Goal: Task Accomplishment & Management: Complete application form

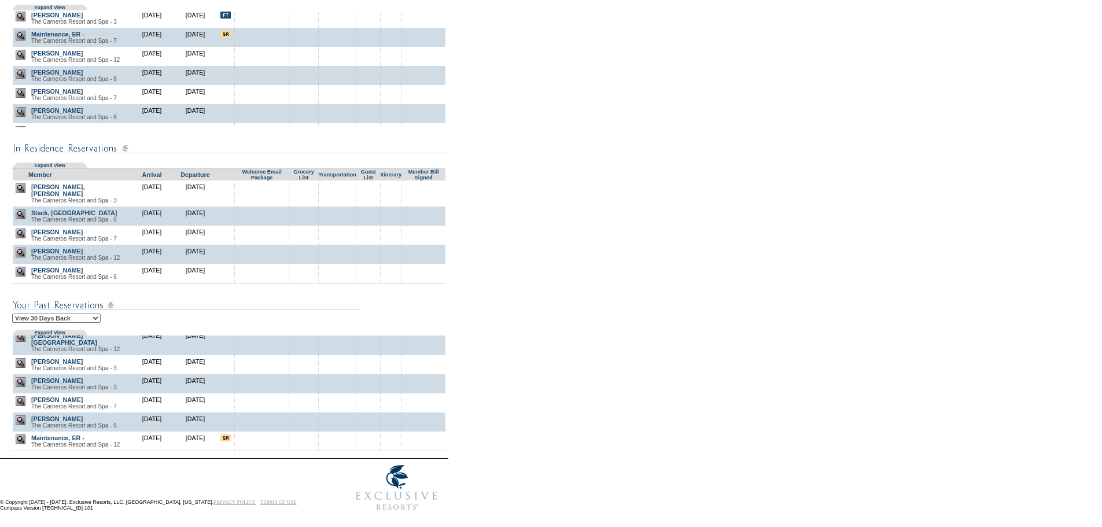
scroll to position [749, 0]
click at [19, 415] on img at bounding box center [21, 420] width 10 height 10
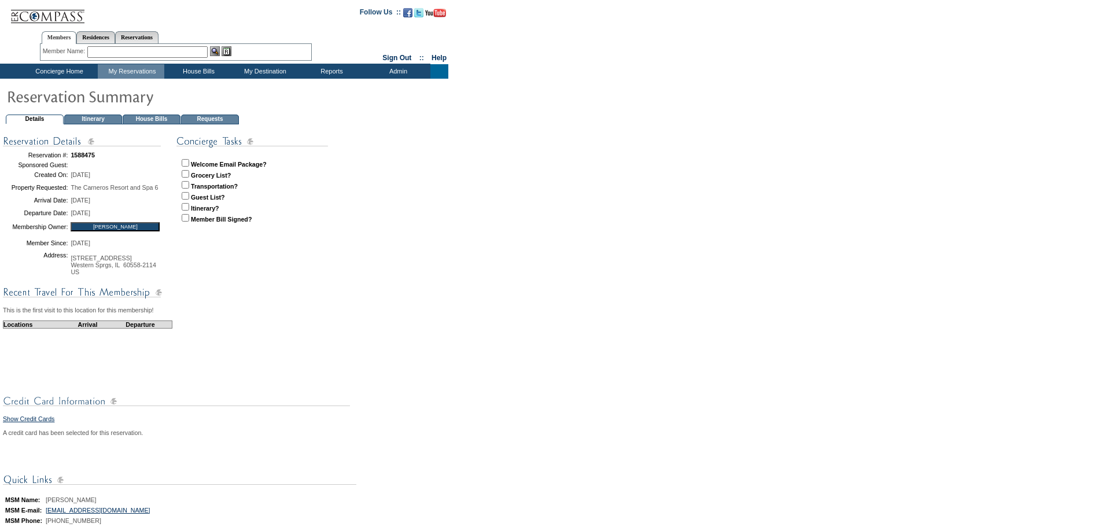
click at [160, 119] on td "House Bills" at bounding box center [152, 120] width 58 height 10
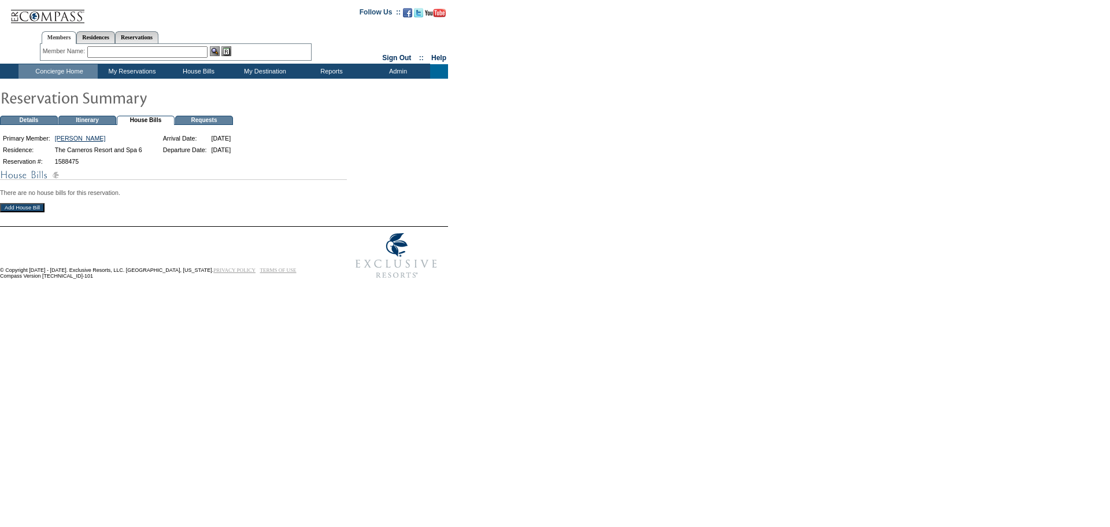
click at [21, 219] on div "There are no house bills for this reservation. Add House Bill" at bounding box center [555, 193] width 1110 height 51
click at [24, 206] on div "There are no house bills for this reservation. Add House Bill" at bounding box center [555, 193] width 1110 height 51
click at [24, 212] on input "Add House Bill" at bounding box center [22, 207] width 45 height 9
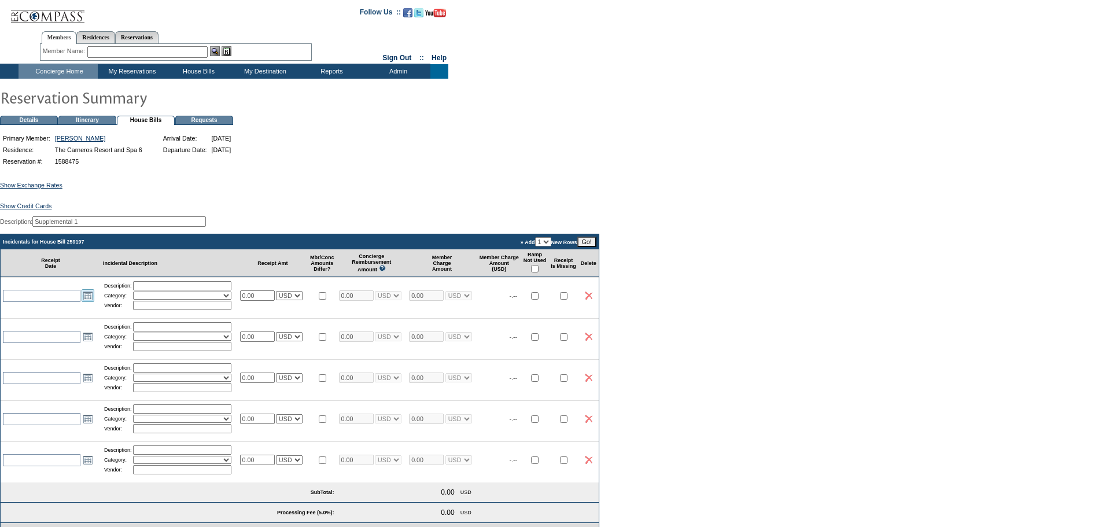
click at [88, 302] on link "Open the calendar popup." at bounding box center [88, 295] width 13 height 13
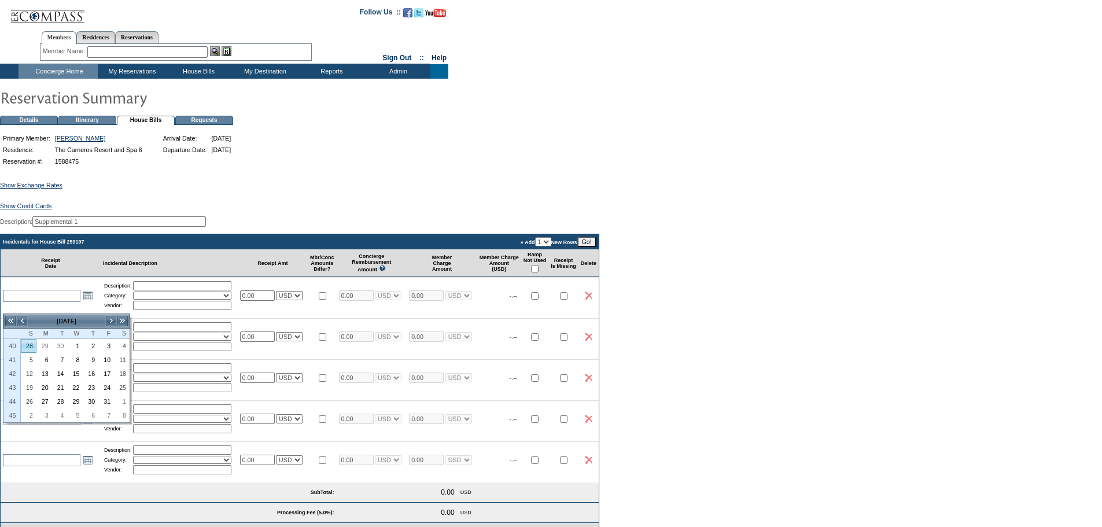
click at [31, 345] on link "28" at bounding box center [28, 345] width 14 height 13
type input "2025-09-28"
type input "[DATE]"
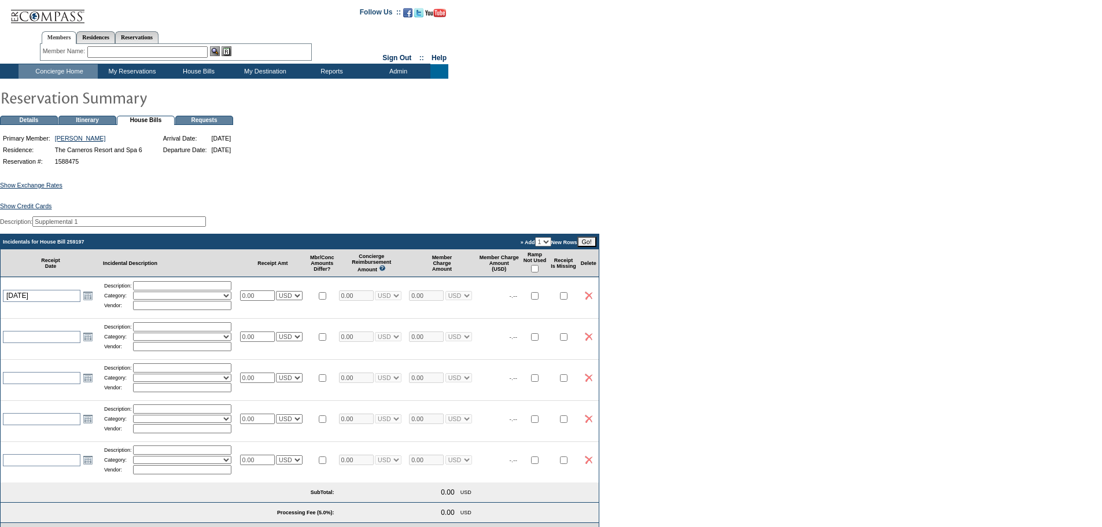
click at [157, 290] on input "text" at bounding box center [182, 285] width 98 height 9
type input "Groceries"
click at [175, 300] on select "Activities Additional Housekeeping Amenities Access Fee Bath Amenities Reimburs…" at bounding box center [182, 295] width 98 height 8
select select "11"
click at [138, 300] on select "Activities Additional Housekeeping Amenities Access Fee Bath Amenities Reimburs…" at bounding box center [182, 295] width 98 height 8
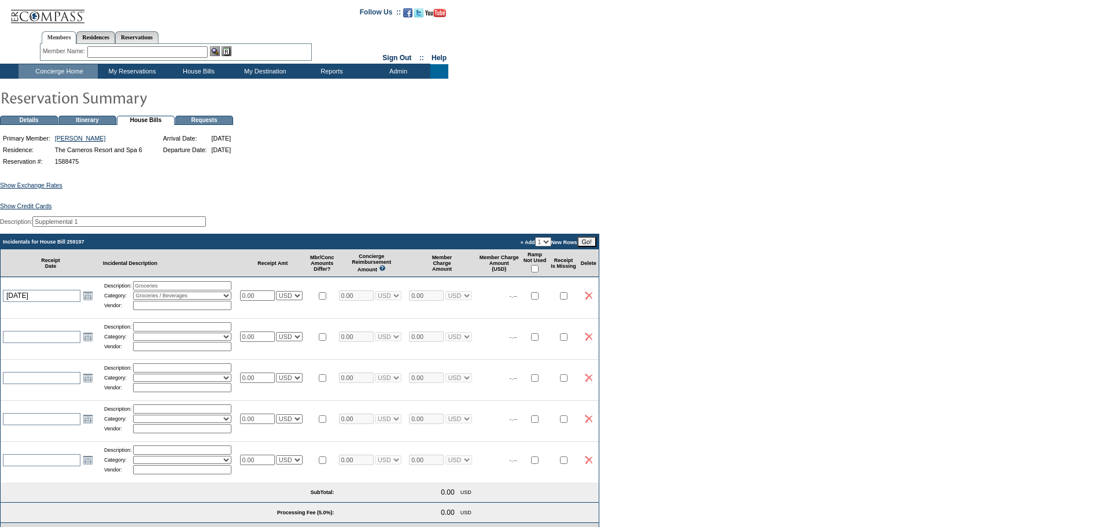
click at [157, 310] on input "text" at bounding box center [182, 305] width 98 height 9
type input "Raley's"
drag, startPoint x: 268, startPoint y: 309, endPoint x: 226, endPoint y: 292, distance: 45.6
click at [226, 292] on tr "2025-09-28 9/28/2025 Open the calendar popup. << < October 2025 > >> S M T W T …" at bounding box center [300, 295] width 598 height 36
type input "119.09"
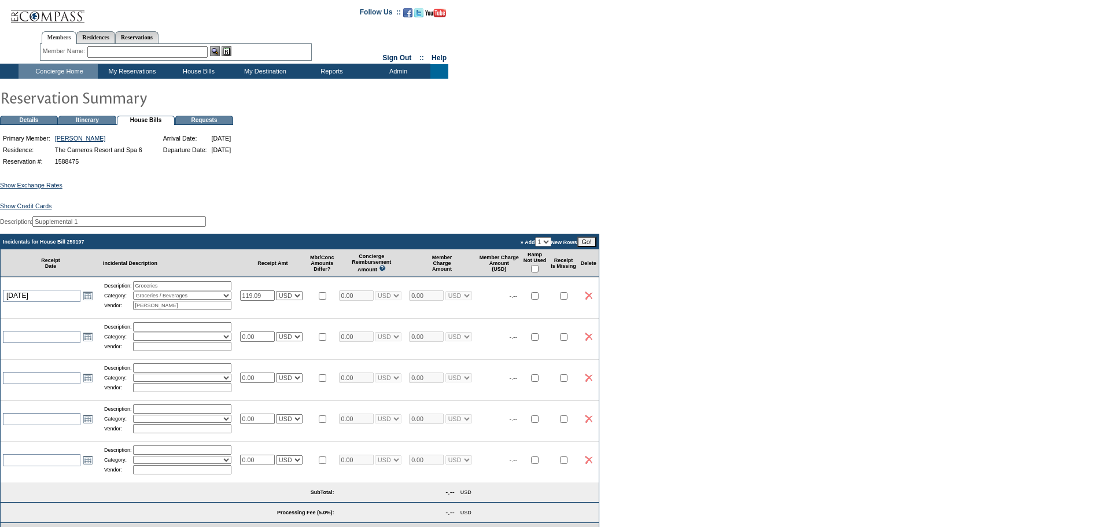
type input "119.09"
select select "1"
type input "119.09"
select select "1"
click at [538, 272] on input "checkbox" at bounding box center [535, 269] width 8 height 8
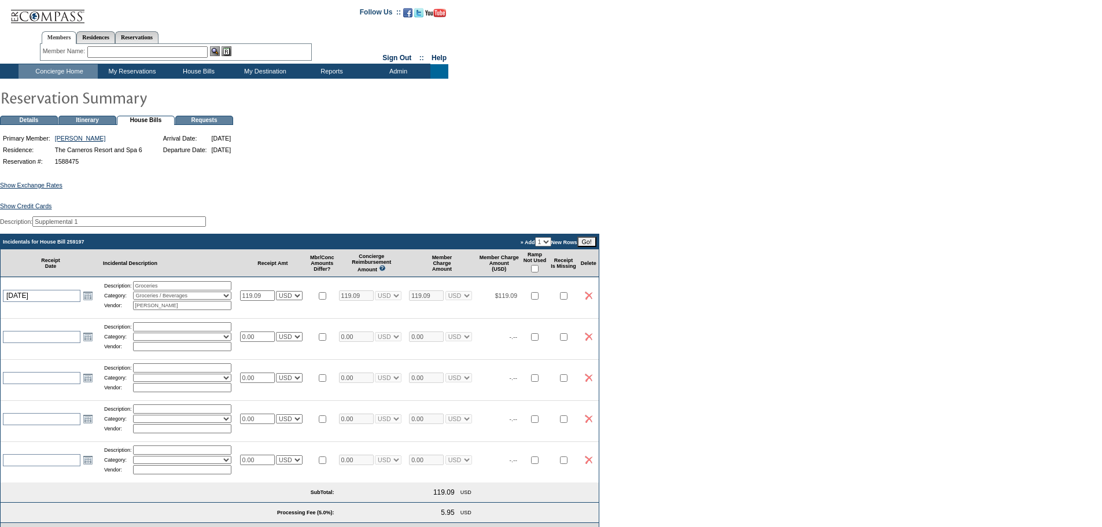
checkbox input "true"
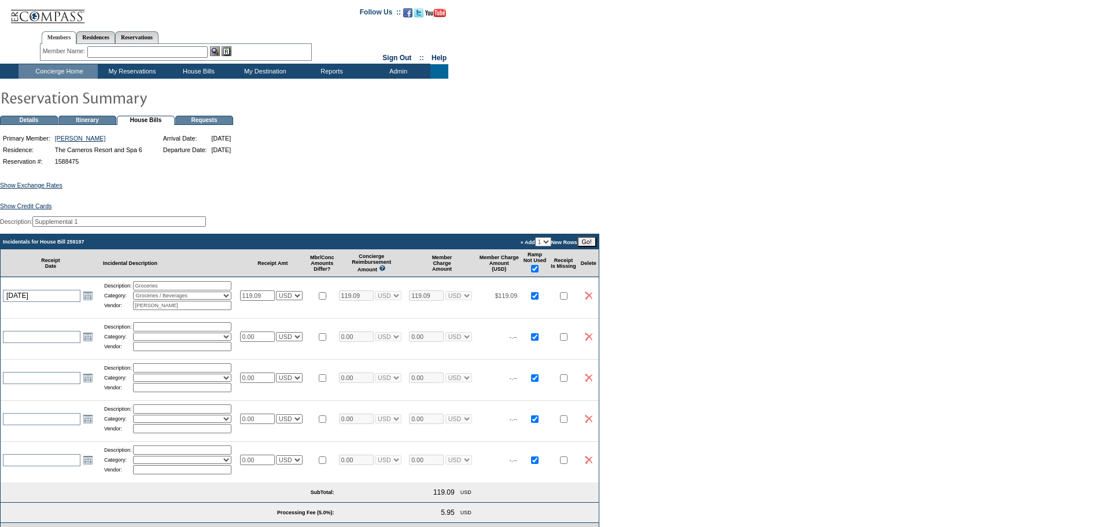
checkbox input "true"
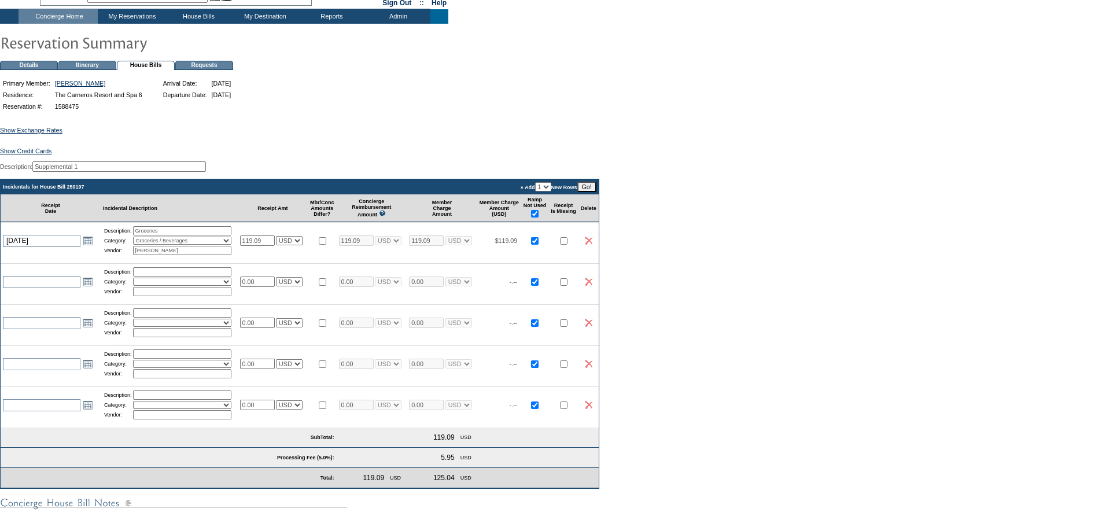
scroll to position [252, 0]
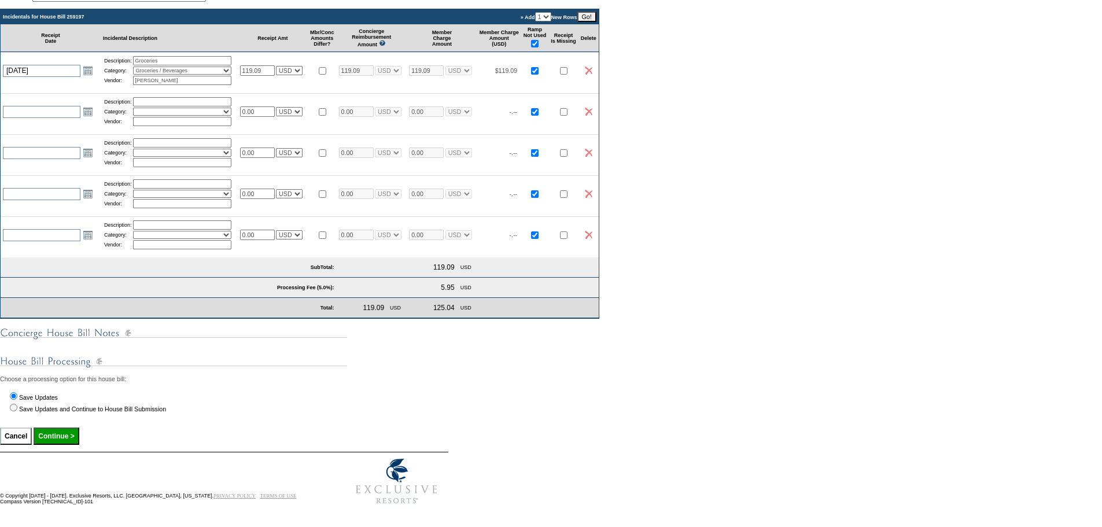
click at [61, 432] on input "Continue >" at bounding box center [56, 435] width 45 height 17
type input "Processing..."
